Goal: Transaction & Acquisition: Book appointment/travel/reservation

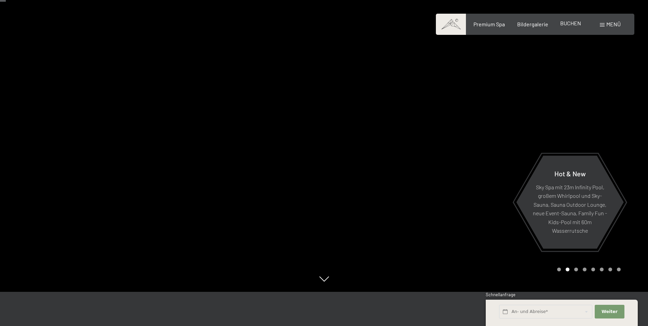
click at [570, 23] on span "BUCHEN" at bounding box center [570, 23] width 21 height 6
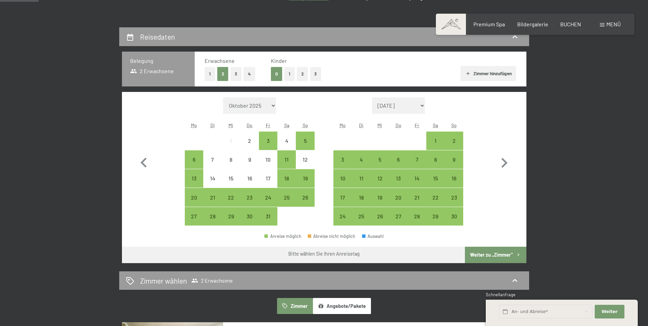
scroll to position [137, 0]
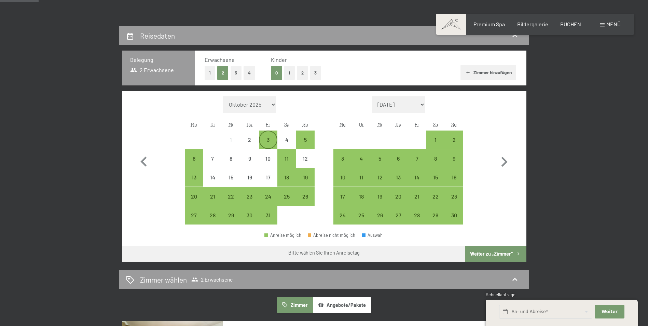
click at [265, 140] on div "3" at bounding box center [268, 145] width 17 height 17
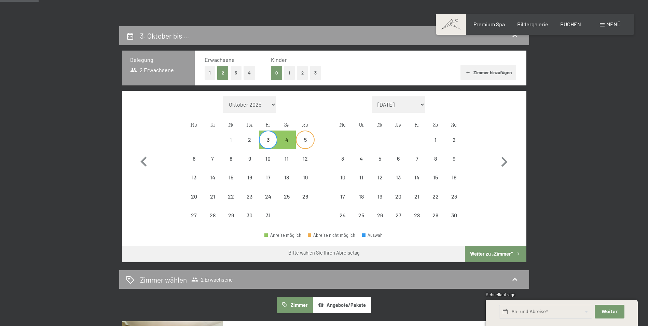
click at [310, 142] on div "5" at bounding box center [304, 145] width 17 height 17
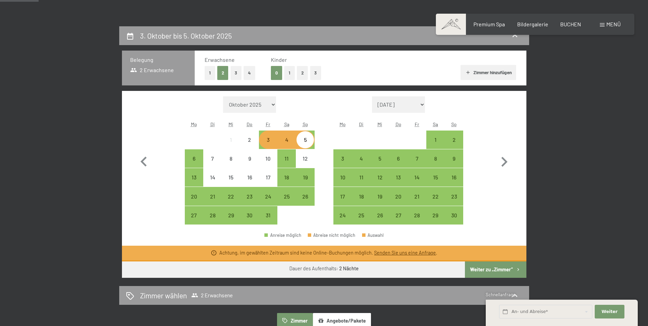
click at [491, 271] on button "Weiter zu „Zimmer“" at bounding box center [495, 269] width 61 height 16
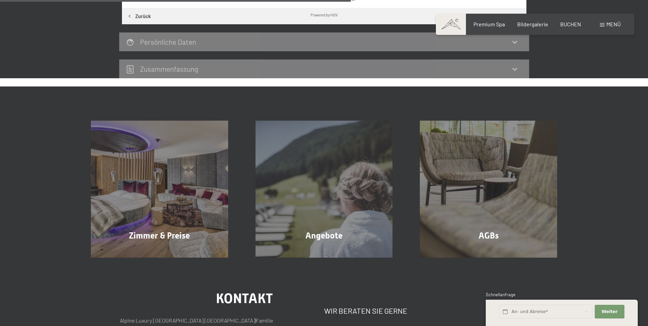
scroll to position [300, 0]
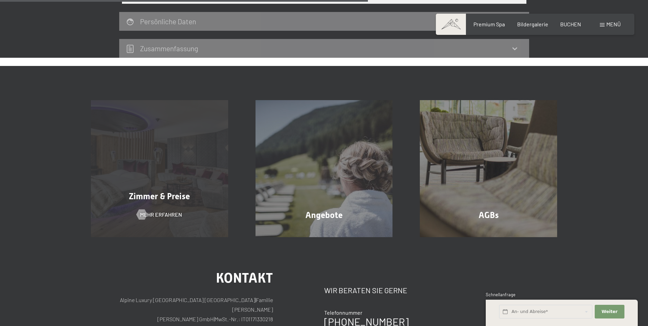
click at [166, 200] on span "Zimmer & Preise" at bounding box center [159, 196] width 61 height 10
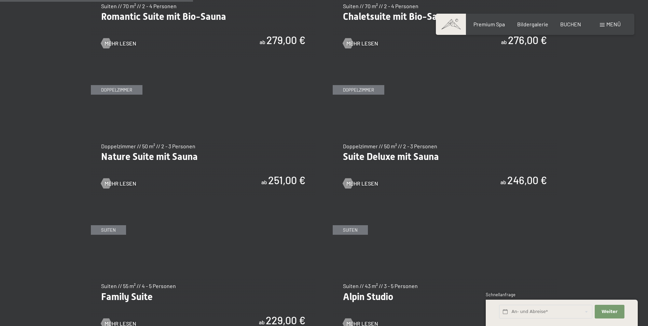
scroll to position [649, 0]
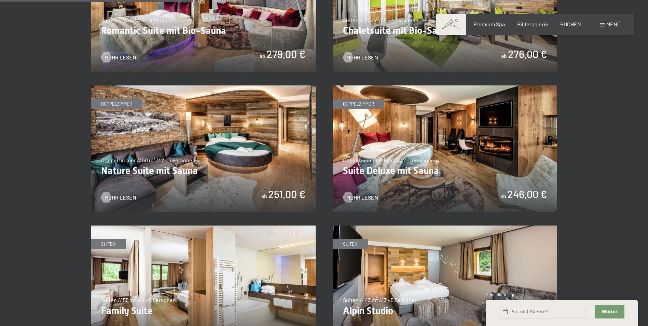
click at [232, 143] on img at bounding box center [203, 148] width 225 height 126
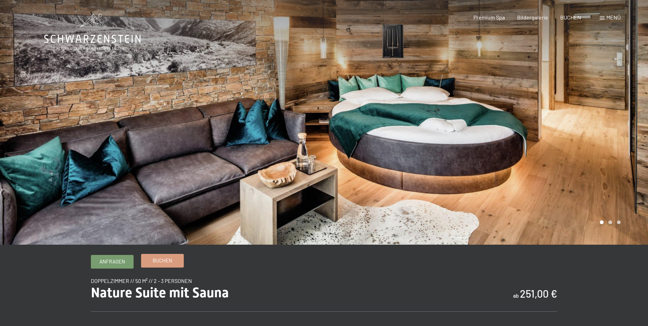
click at [169, 262] on span "Buchen" at bounding box center [162, 260] width 19 height 7
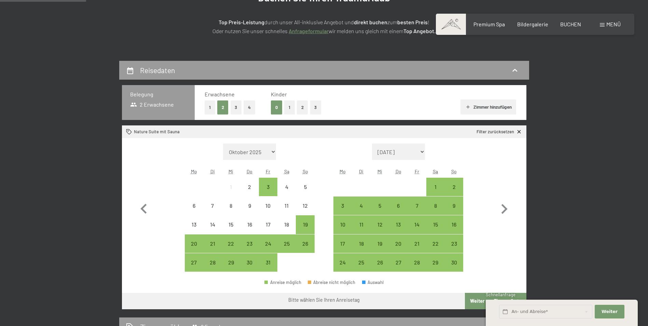
scroll to position [102, 0]
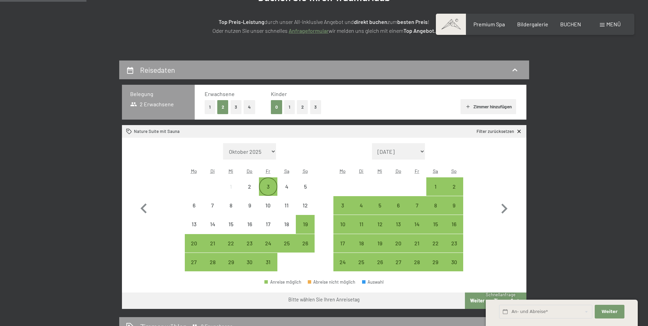
click at [266, 187] on div "3" at bounding box center [268, 192] width 17 height 17
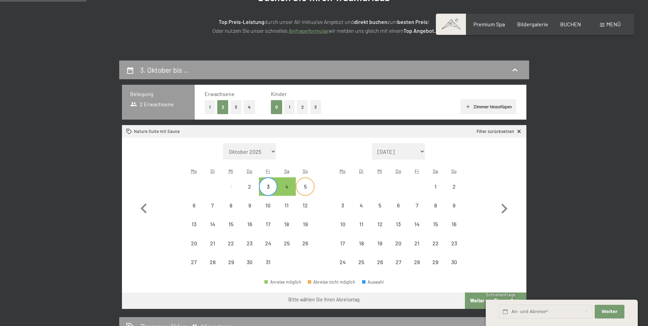
click at [308, 190] on div "5" at bounding box center [304, 192] width 17 height 17
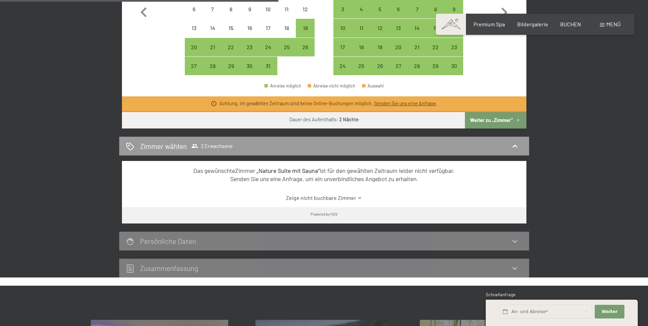
scroll to position [307, 0]
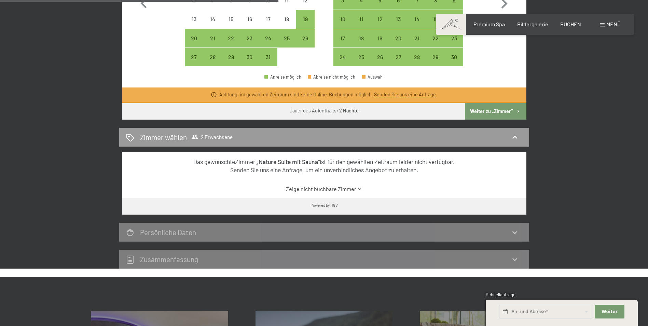
click at [320, 187] on link "Zeige nicht buchbare Zimmer" at bounding box center [324, 189] width 380 height 8
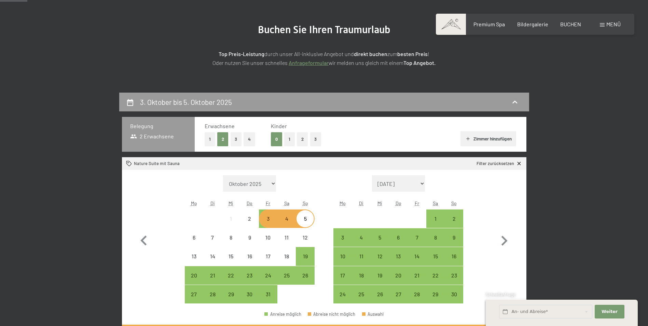
scroll to position [0, 0]
